Goal: Purchase product/service

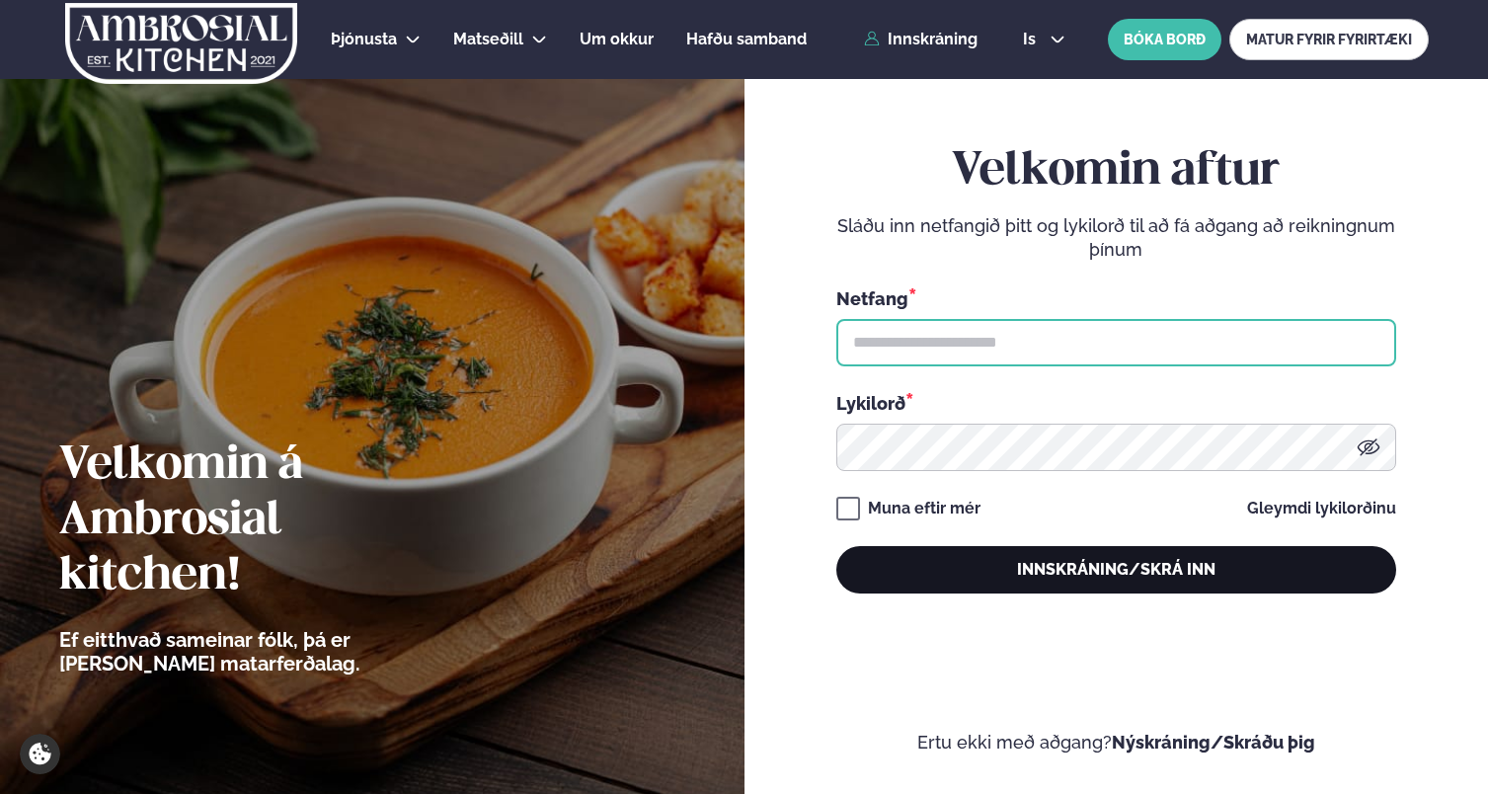
type input "**********"
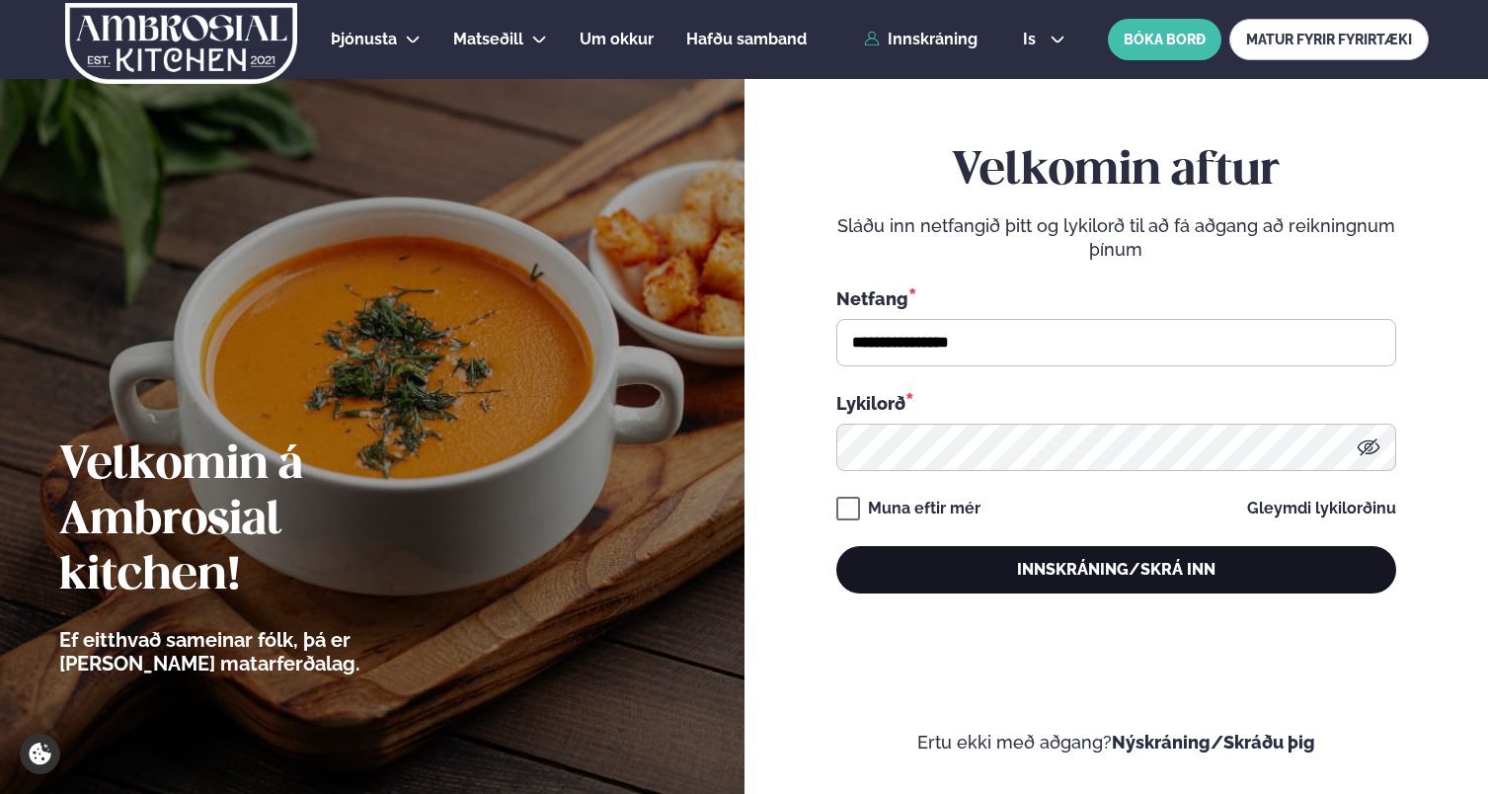
click at [1110, 589] on button "Innskráning/Skrá inn" at bounding box center [1116, 569] width 560 height 47
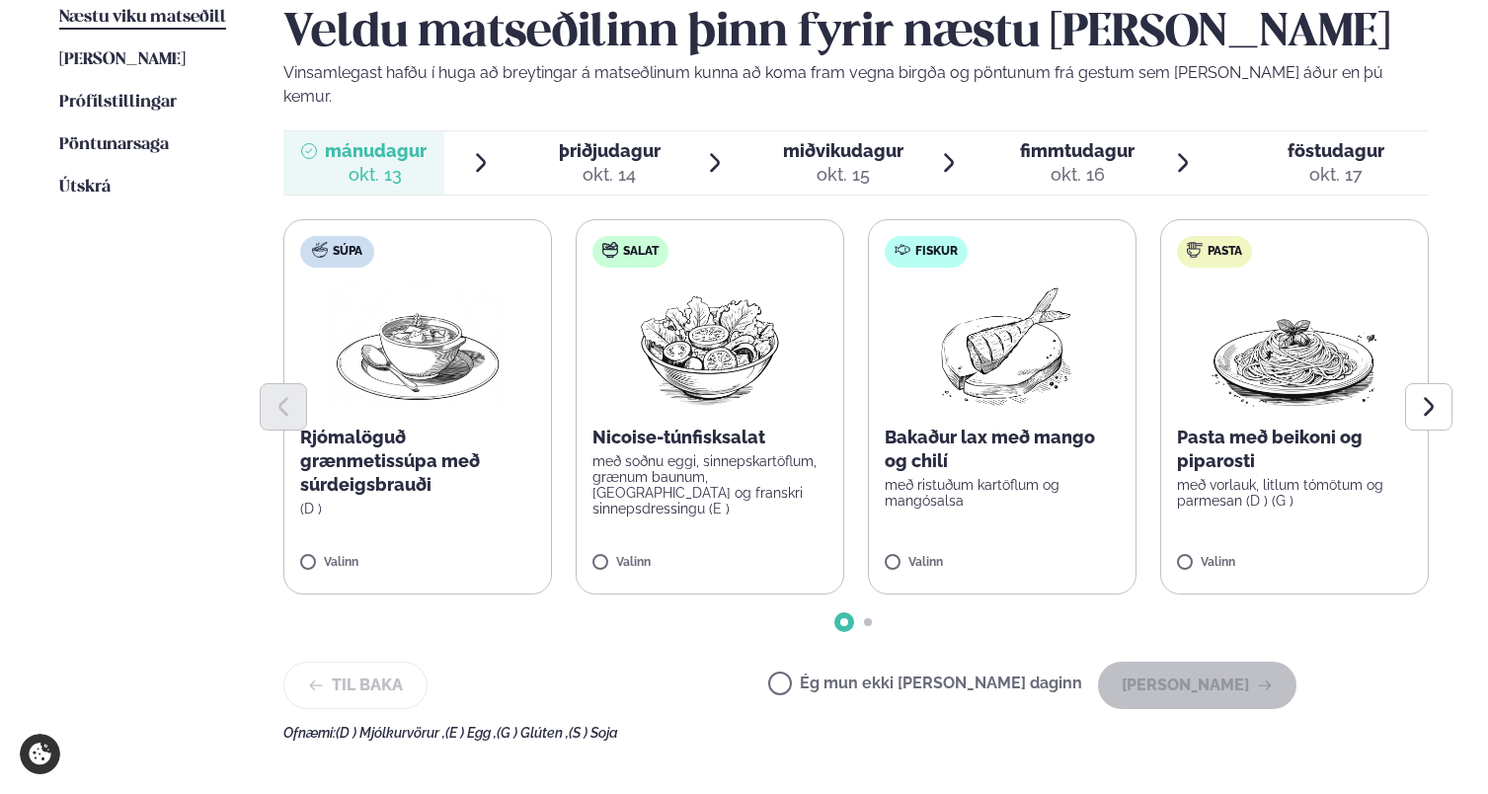
scroll to position [507, 0]
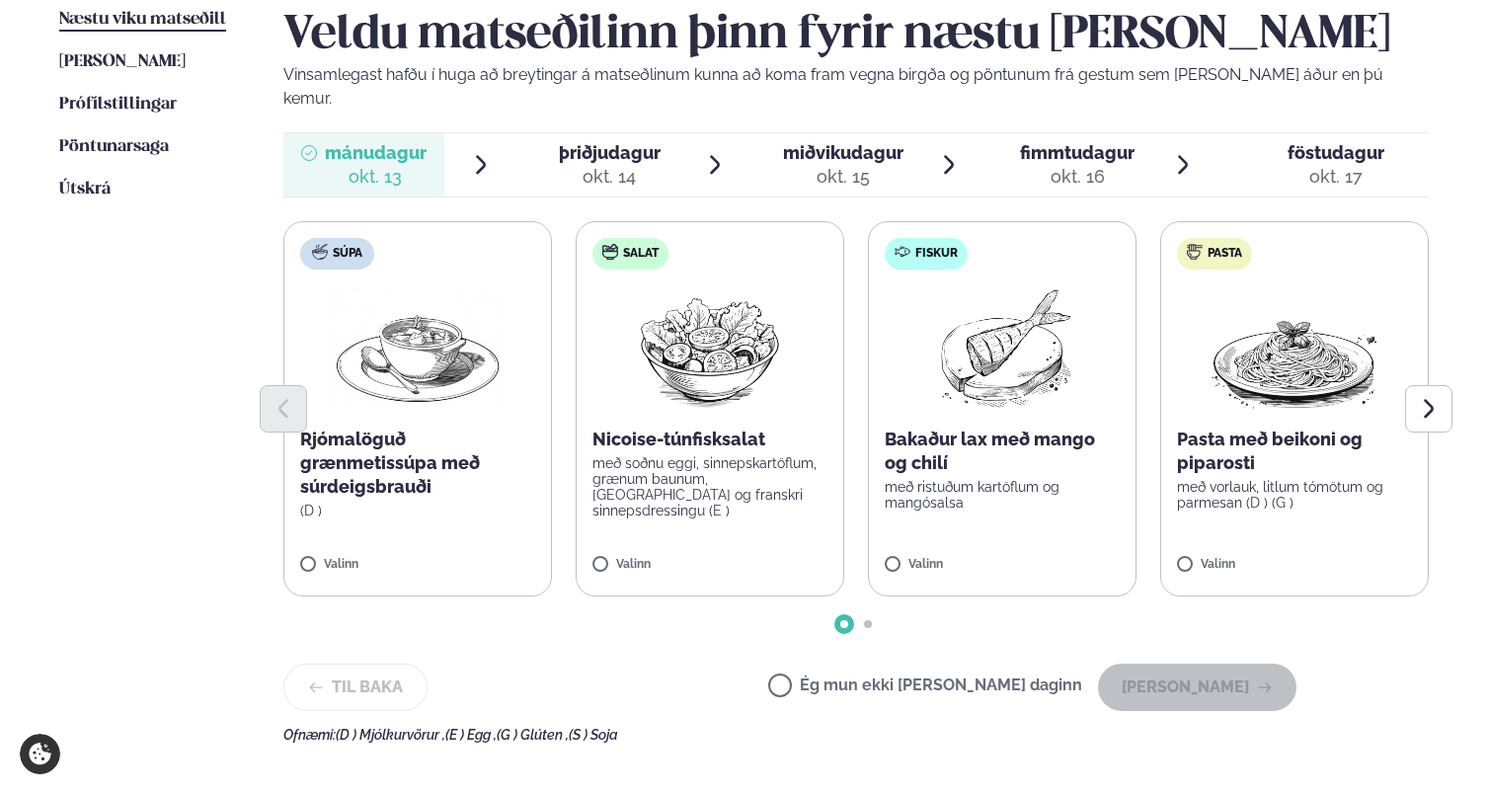
click at [569, 165] on div "okt. 14" at bounding box center [610, 177] width 102 height 24
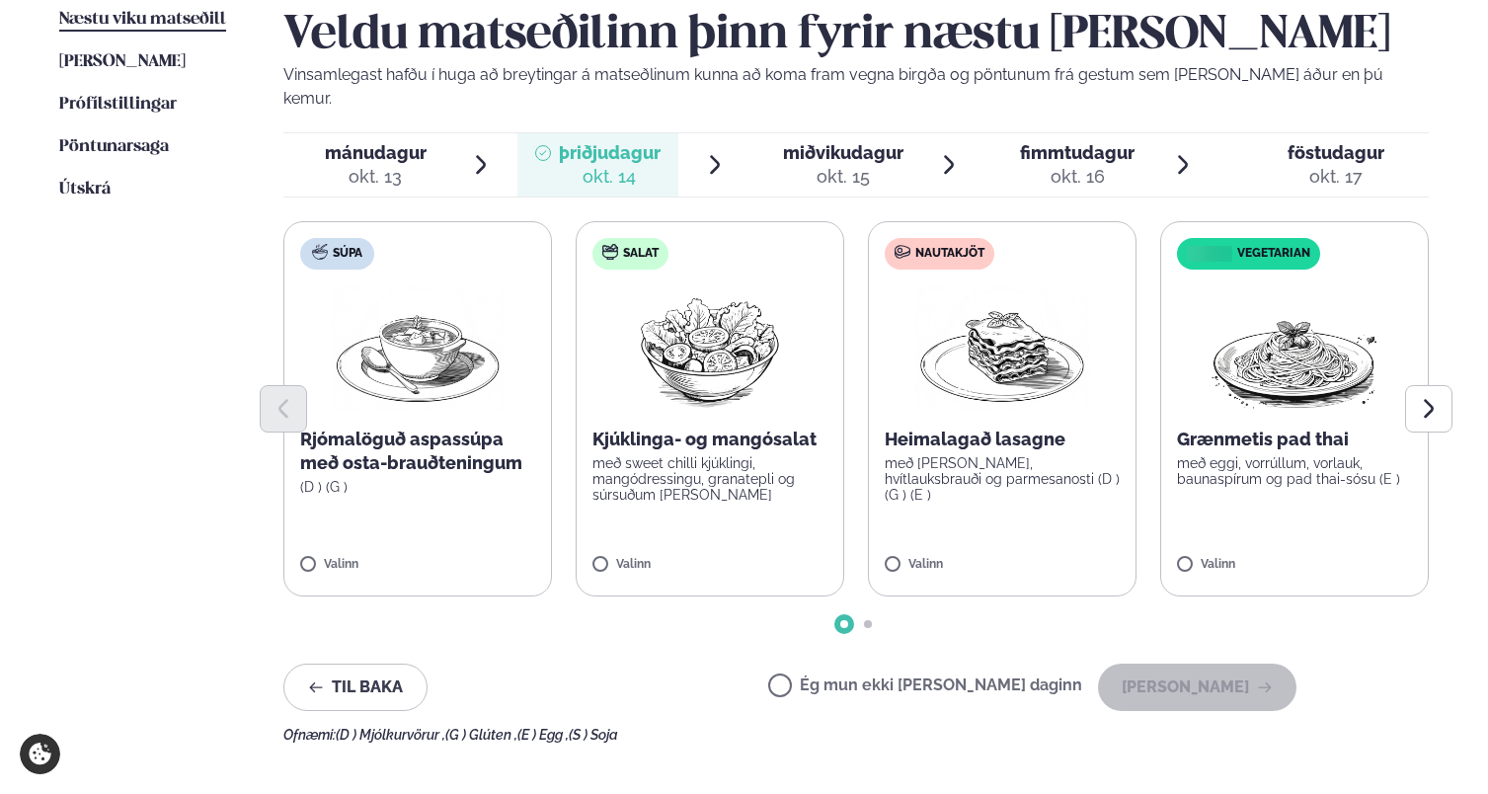
click at [967, 455] on p "með [PERSON_NAME], hvítlauksbrauði og parmesanosti (D ) (G ) (E )" at bounding box center [1001, 478] width 235 height 47
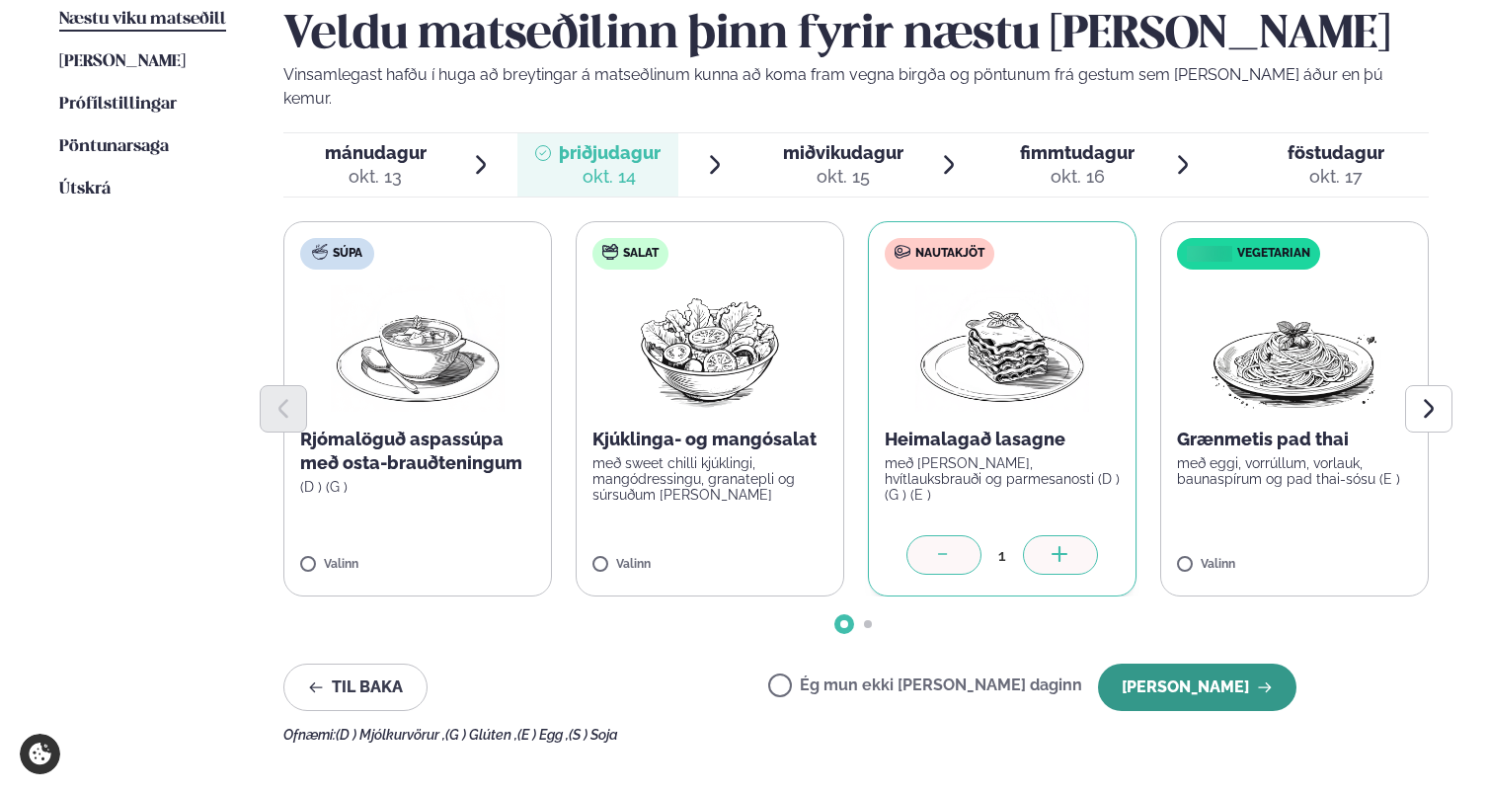
click at [1184, 663] on button "[PERSON_NAME]" at bounding box center [1197, 686] width 198 height 47
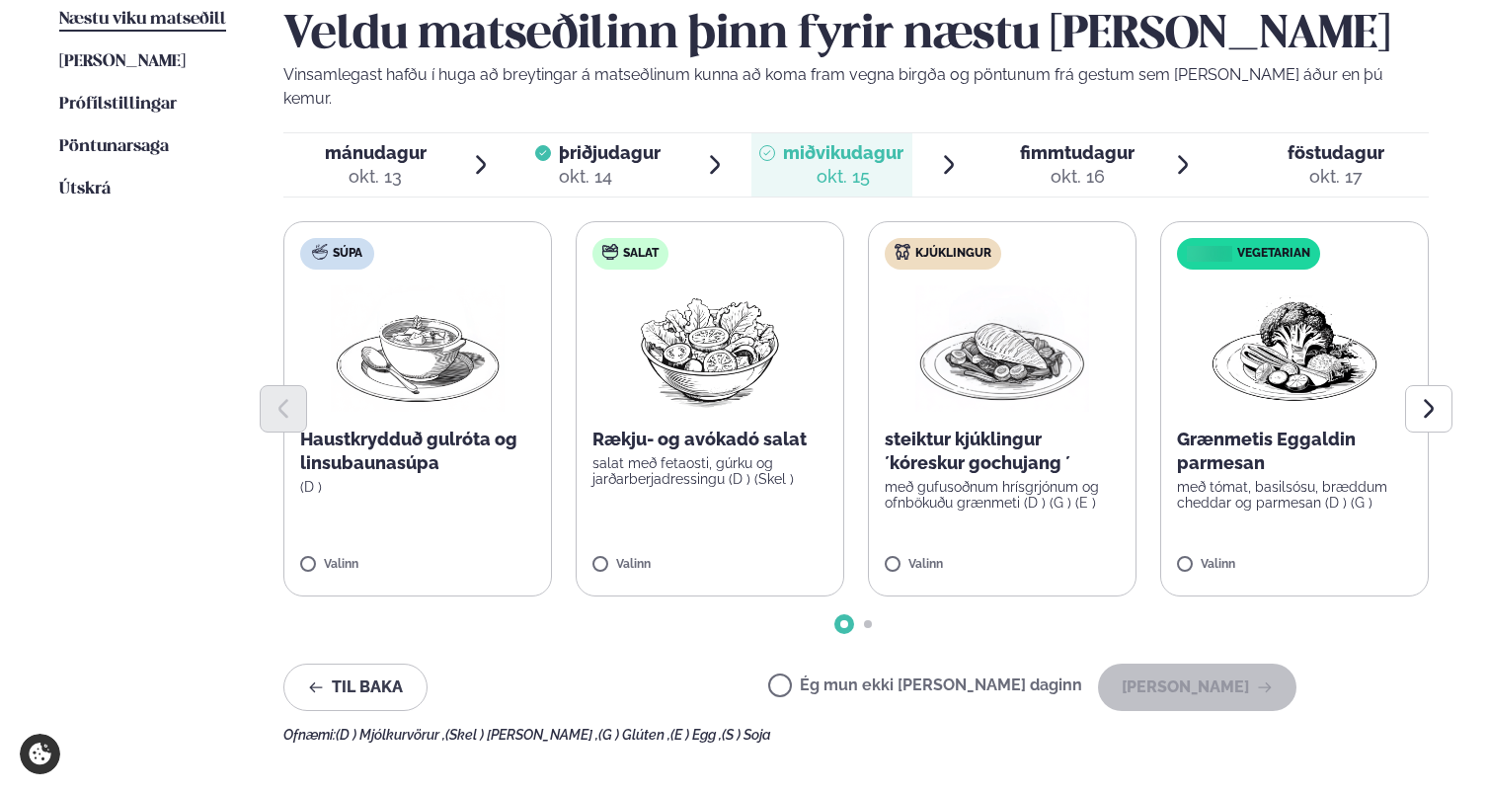
click at [34, 482] on div "Næstu [PERSON_NAME] matseðill Næsta vika [PERSON_NAME] matseðill [PERSON_NAME] …" at bounding box center [744, 371] width 1488 height 884
click at [995, 429] on p "steiktur kjúklingur ´kóreskur gochujang ´" at bounding box center [1001, 450] width 235 height 47
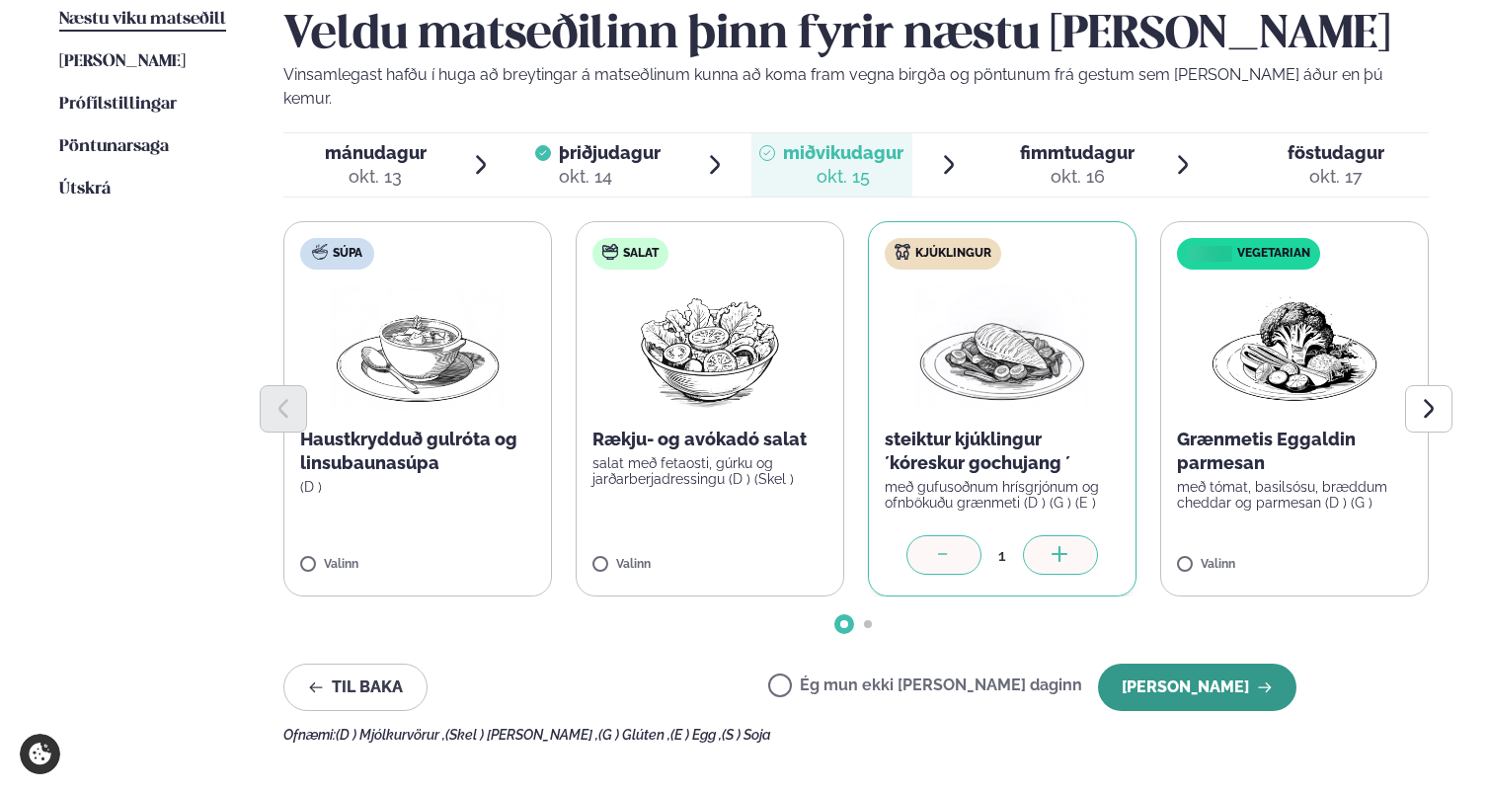
click at [1190, 663] on button "[PERSON_NAME]" at bounding box center [1197, 686] width 198 height 47
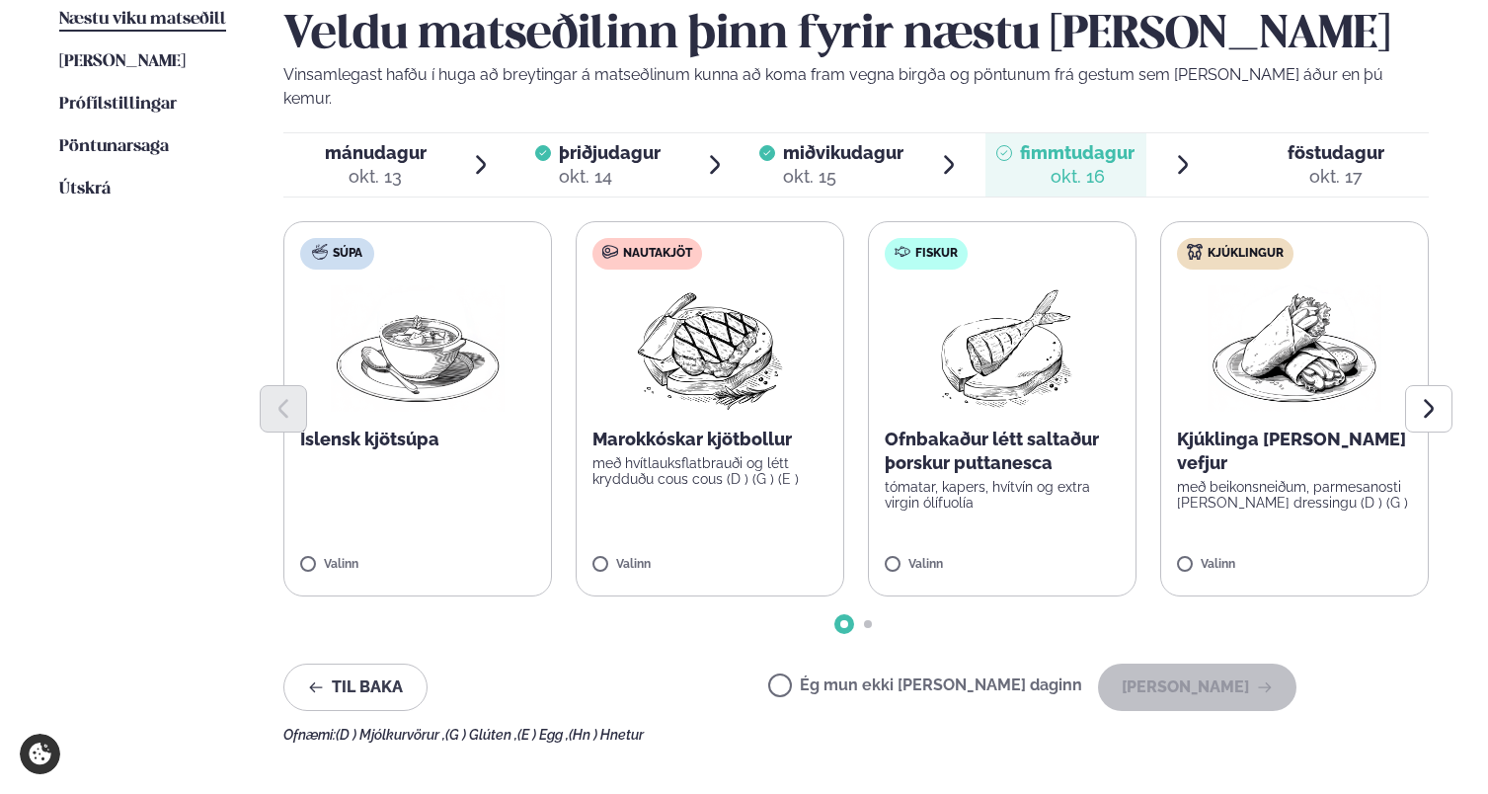
click at [696, 427] on p "Marokkóskar kjötbollur" at bounding box center [709, 439] width 235 height 24
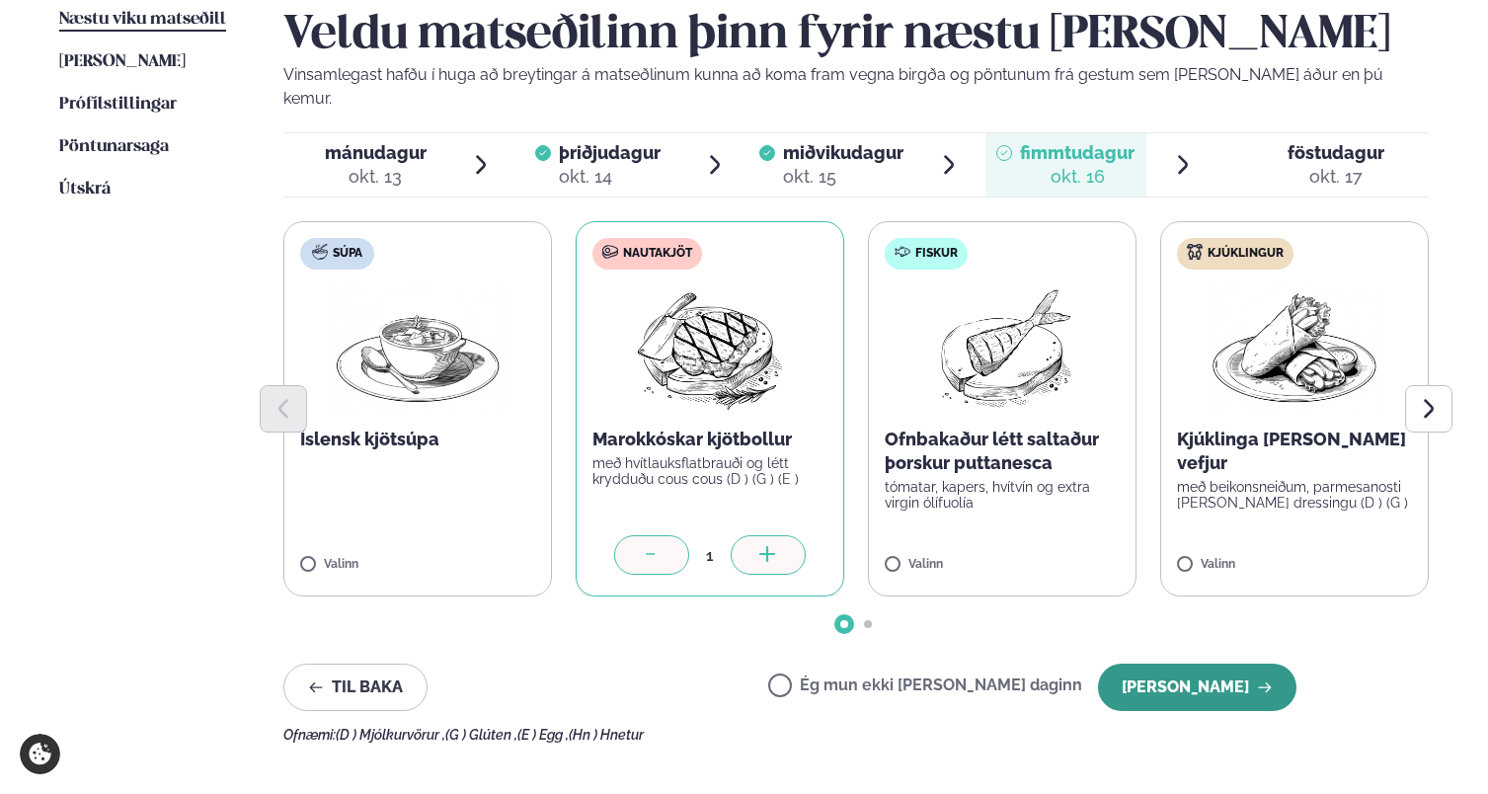
click at [1223, 663] on button "[PERSON_NAME]" at bounding box center [1197, 686] width 198 height 47
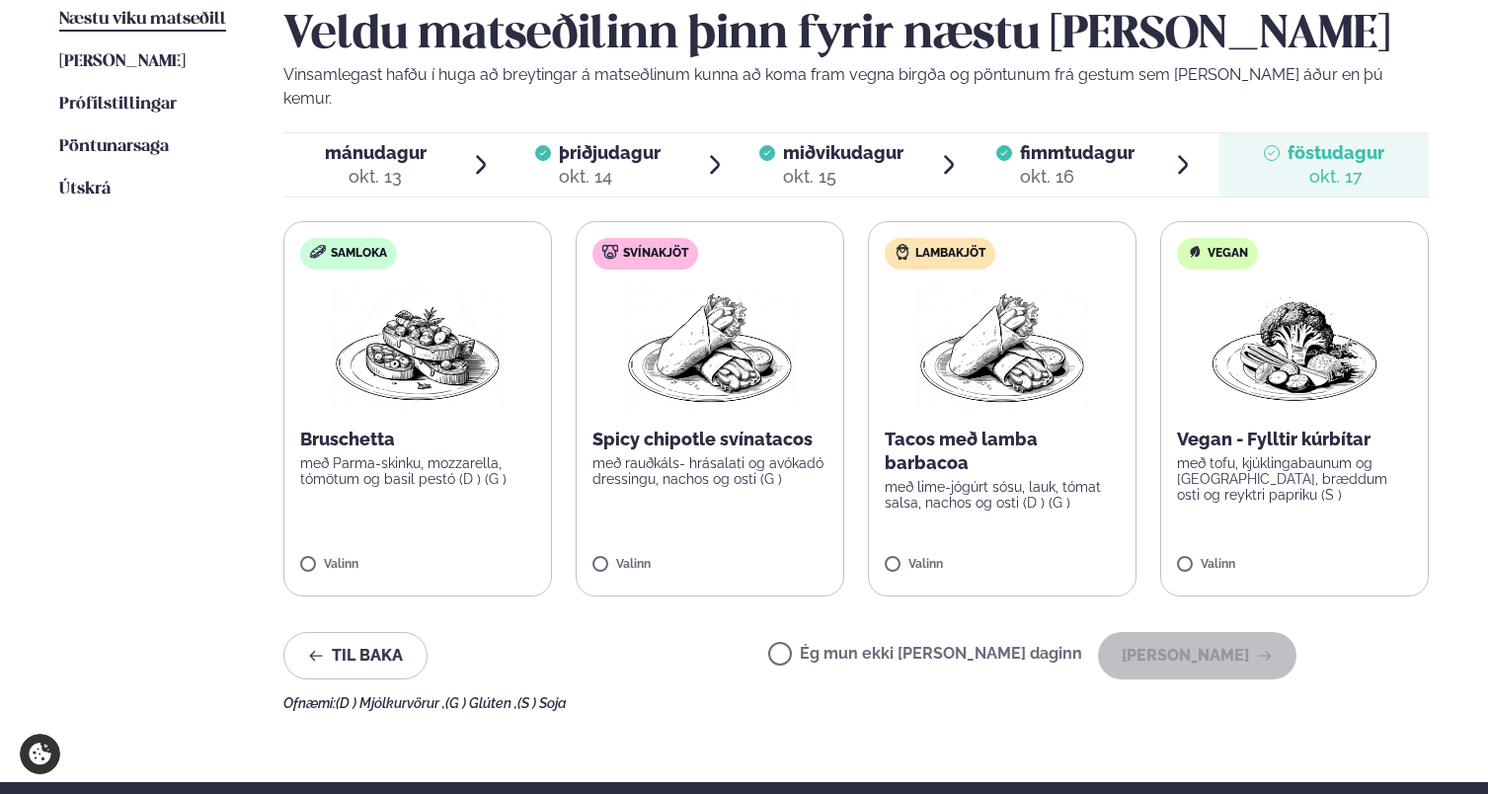
click at [1031, 479] on p "með lime-jógúrt sósu, lauk, tómat salsa, nachos og osti (D ) (G )" at bounding box center [1001, 495] width 235 height 32
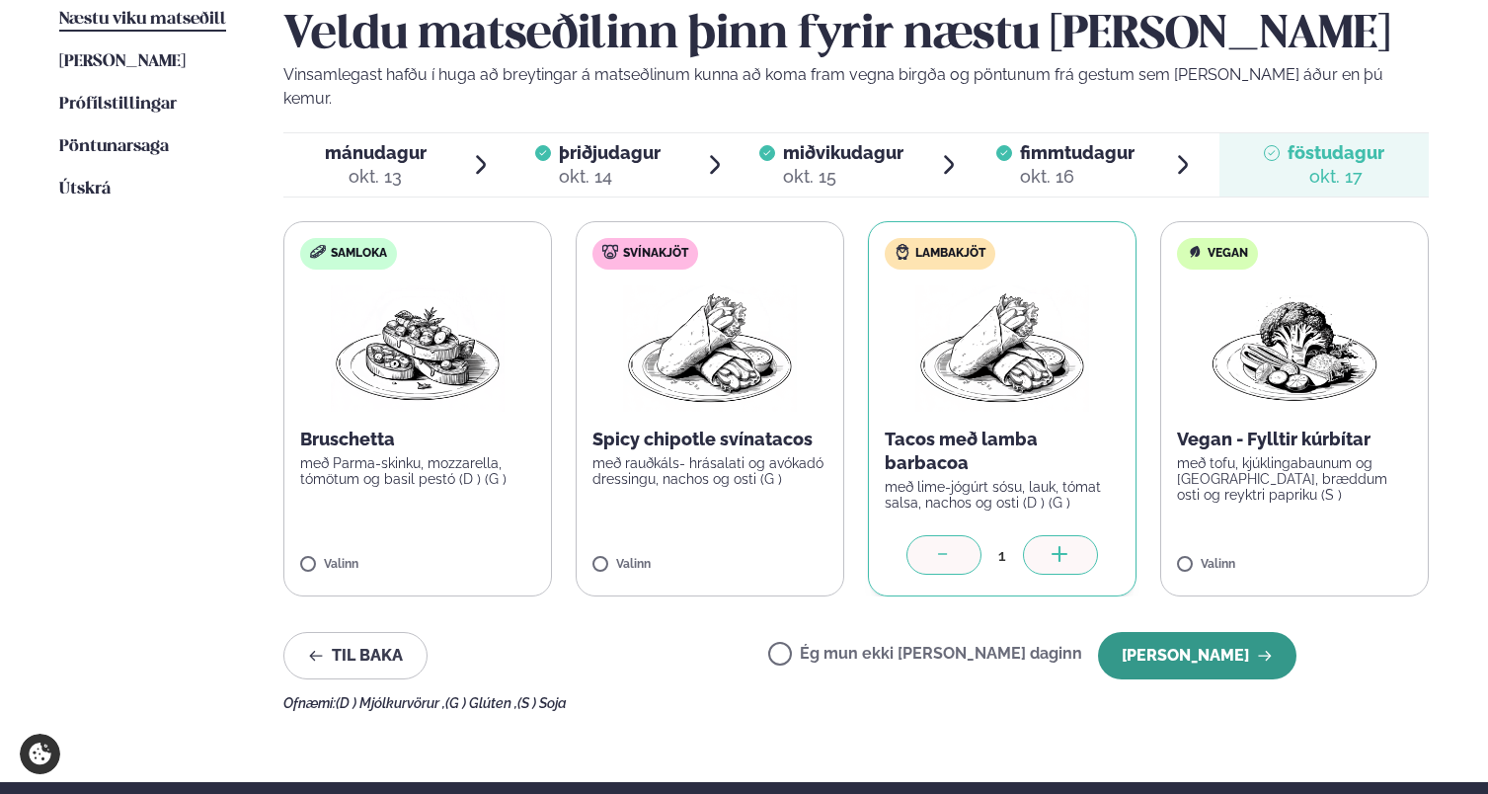
click at [1191, 632] on button "[PERSON_NAME]" at bounding box center [1197, 655] width 198 height 47
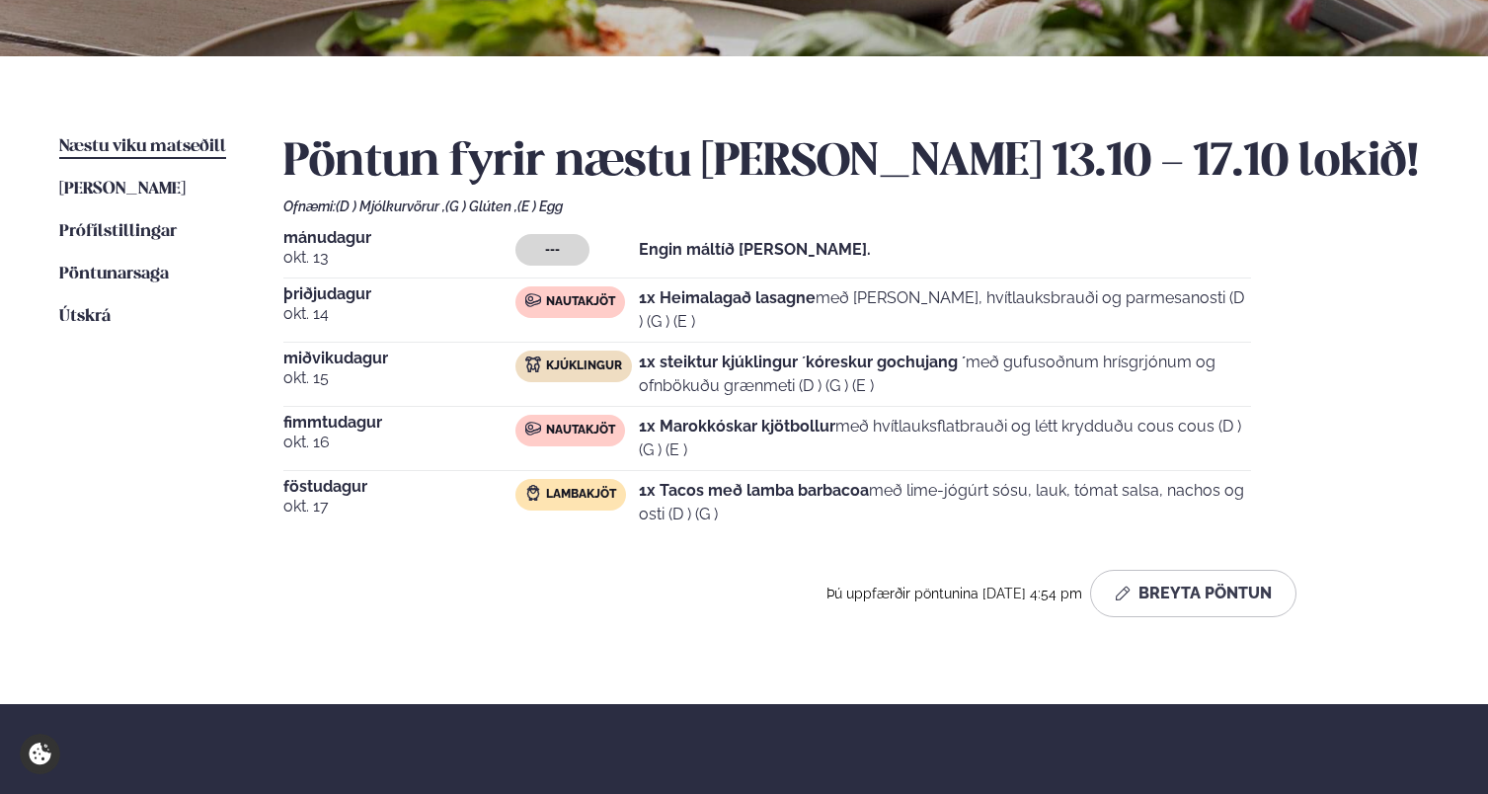
scroll to position [0, 0]
